Goal: Check status: Check status

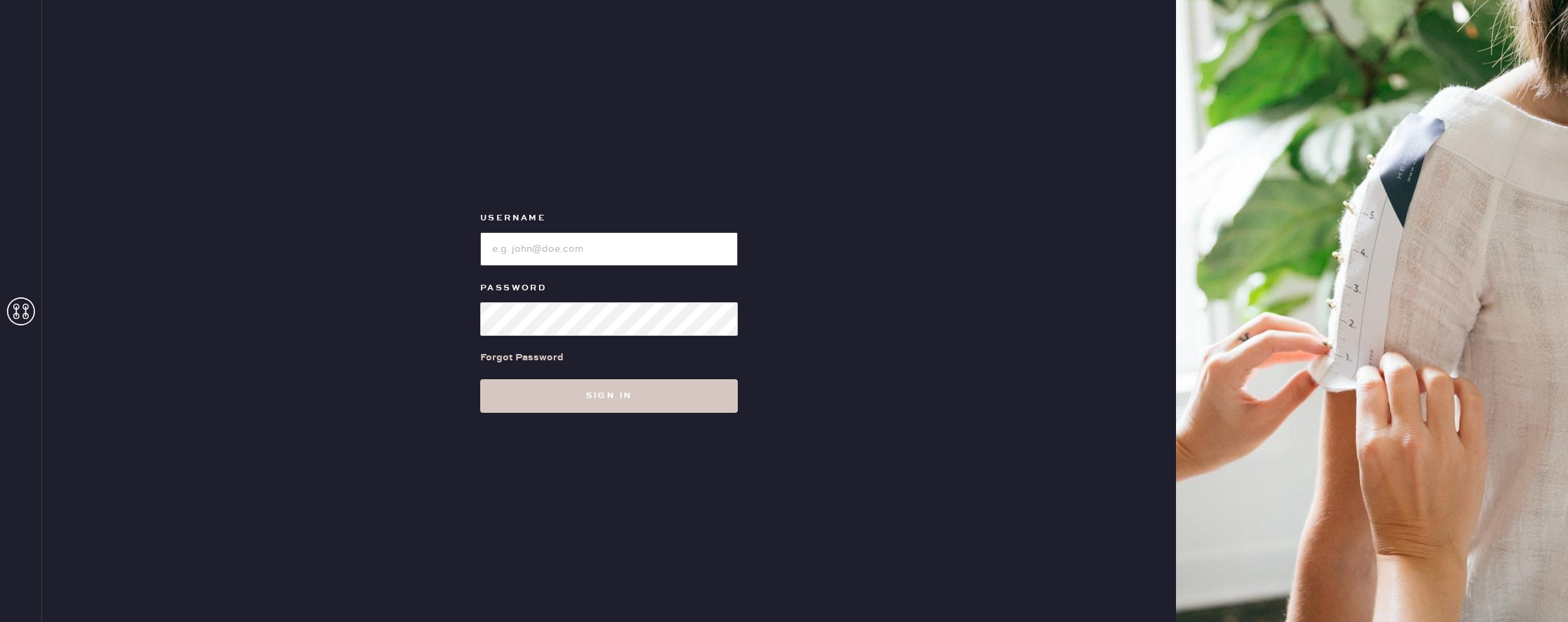
type input "reformationwilliamsburg"
click at [574, 420] on div "Username Password Forgot Password Sign in" at bounding box center [609, 311] width 1134 height 622
click at [574, 414] on div "Username Password Forgot Password Sign in" at bounding box center [609, 311] width 1134 height 622
click at [571, 403] on button "Sign in" at bounding box center [609, 396] width 258 height 33
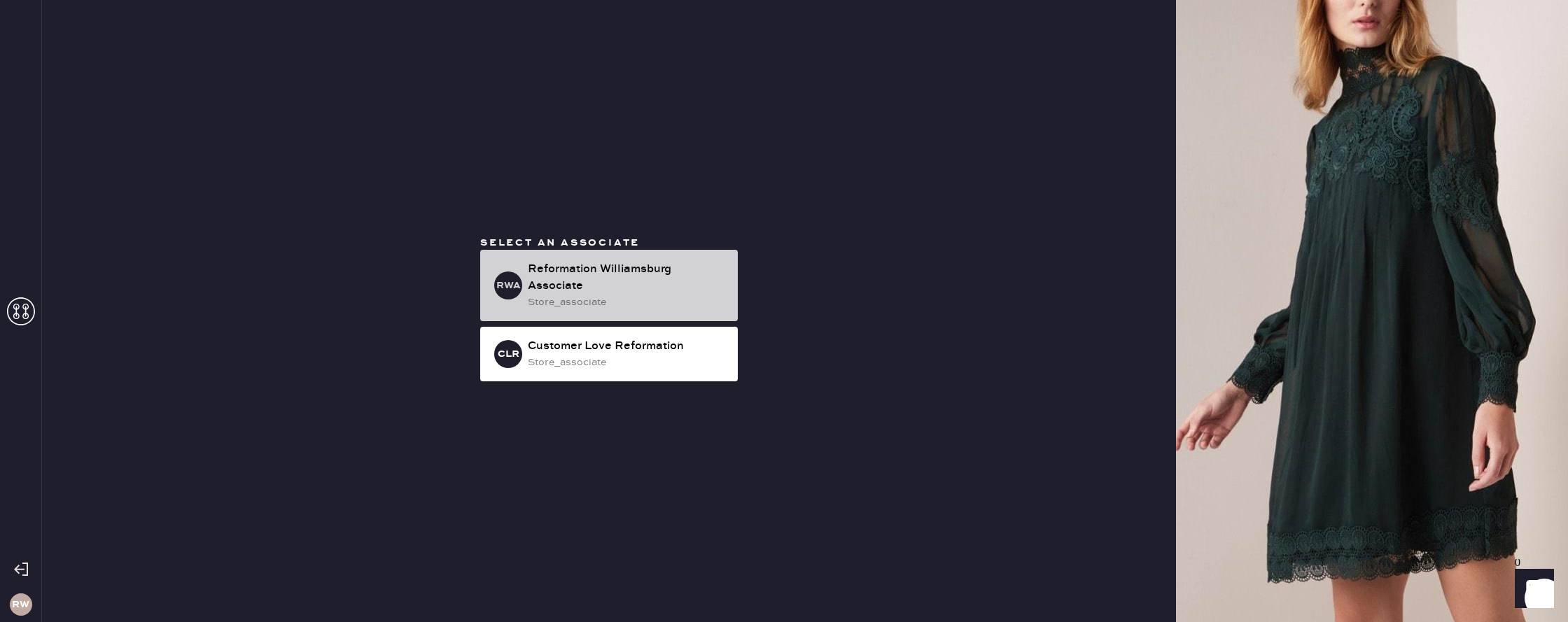
click at [599, 276] on div "Reformation Williamsburg Associate" at bounding box center [627, 278] width 199 height 33
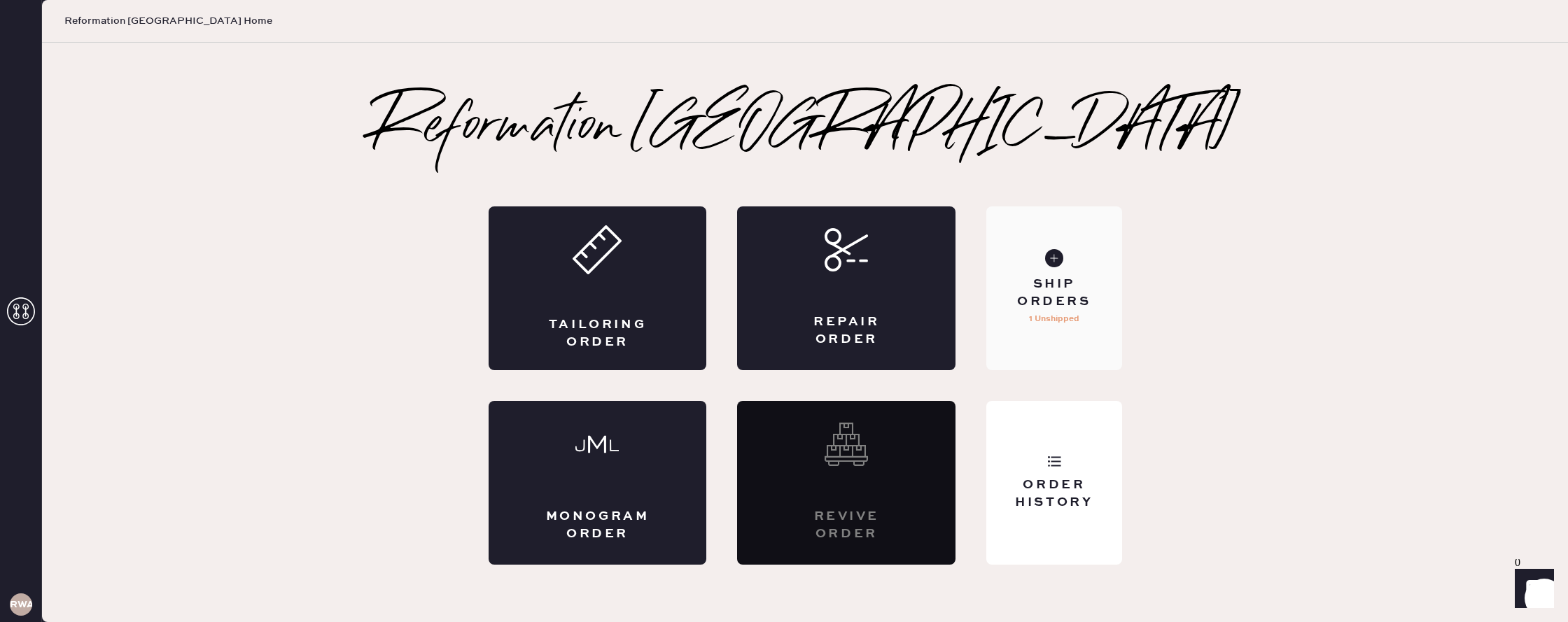
click at [1060, 297] on div "Ship Orders" at bounding box center [1054, 293] width 113 height 35
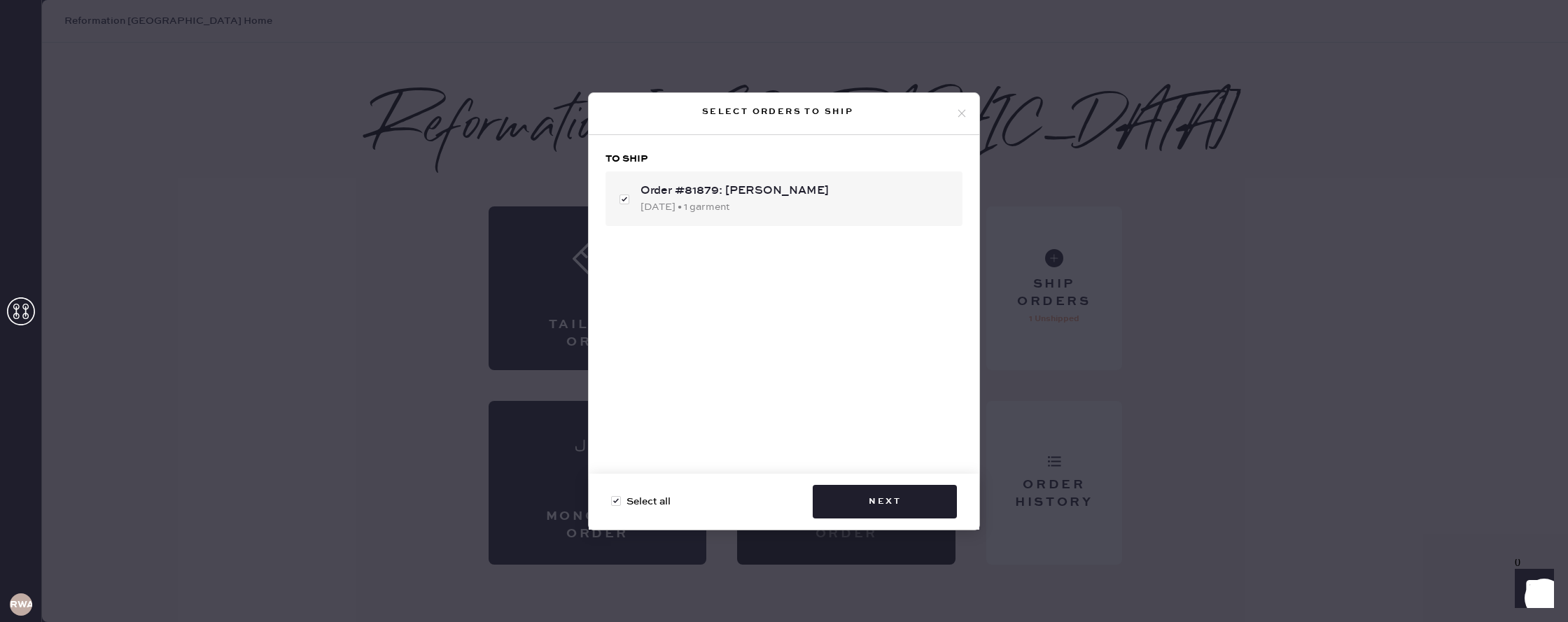
drag, startPoint x: 963, startPoint y: 116, endPoint x: 1002, endPoint y: 176, distance: 71.6
click at [963, 116] on icon at bounding box center [961, 113] width 12 height 12
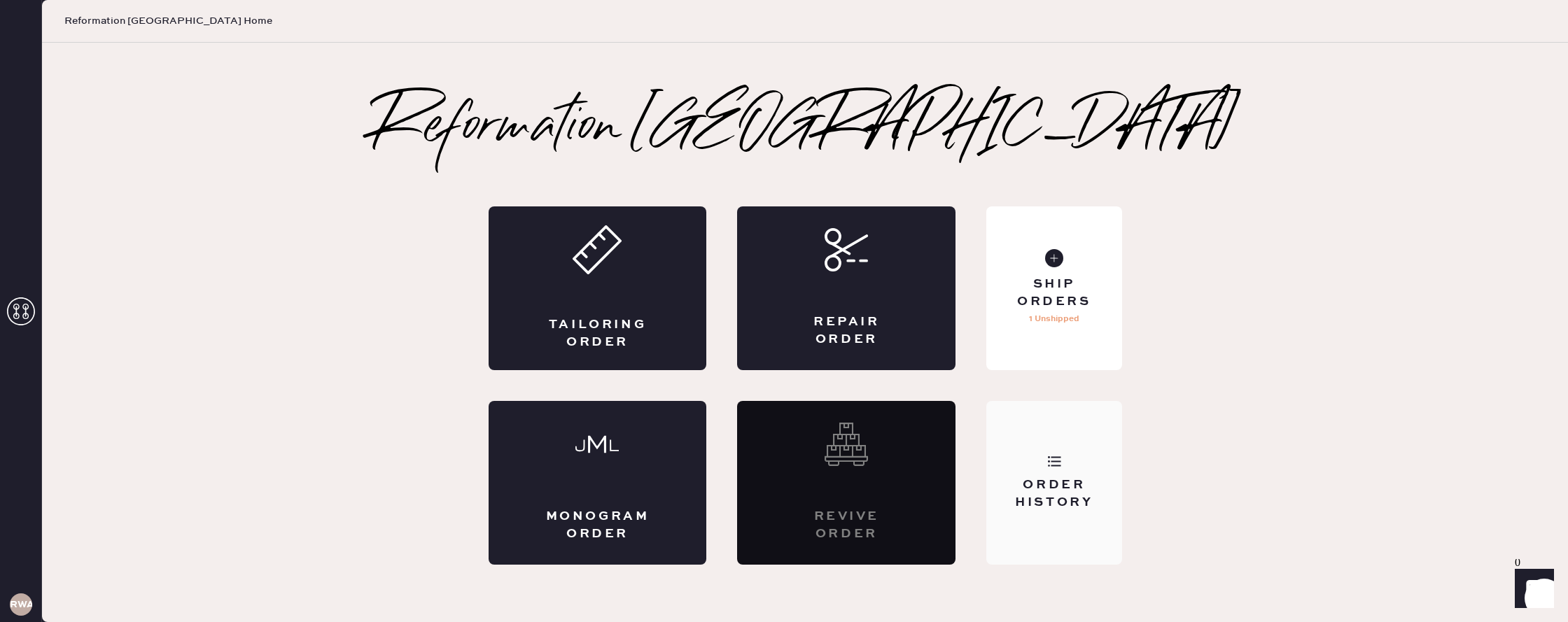
click at [1053, 502] on div "Order History" at bounding box center [1054, 494] width 113 height 35
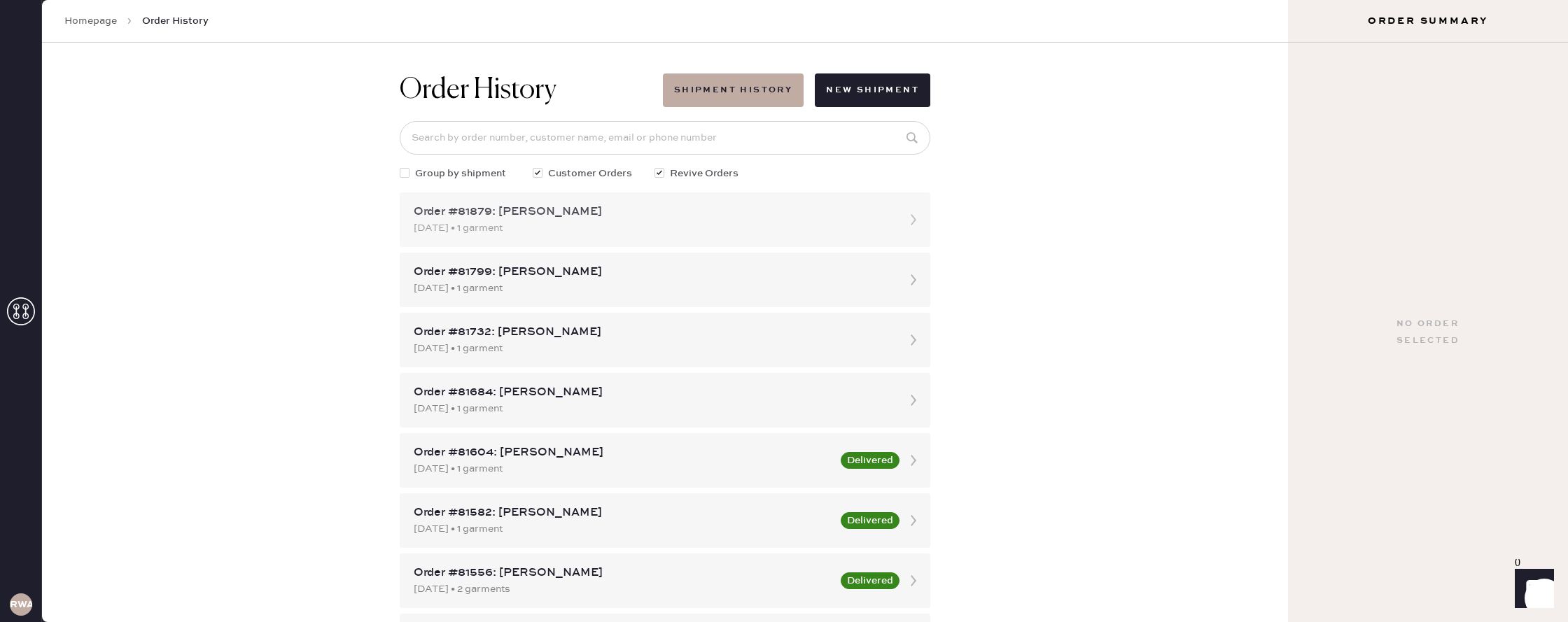
click at [625, 228] on div "[DATE] • 1 garment" at bounding box center [652, 228] width 477 height 15
